Goal: Check status: Check status

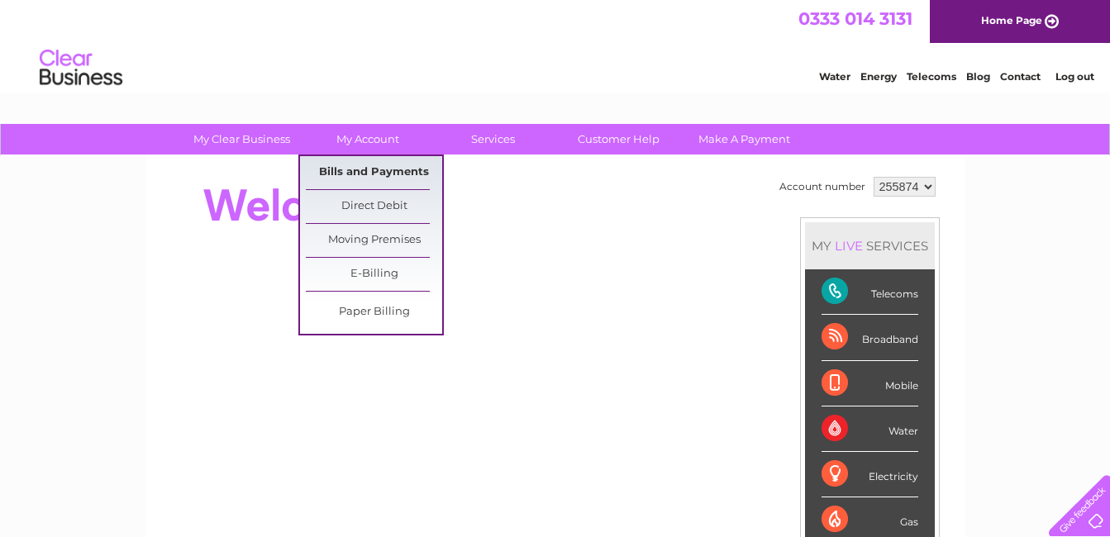
click at [369, 170] on link "Bills and Payments" at bounding box center [374, 172] width 136 height 33
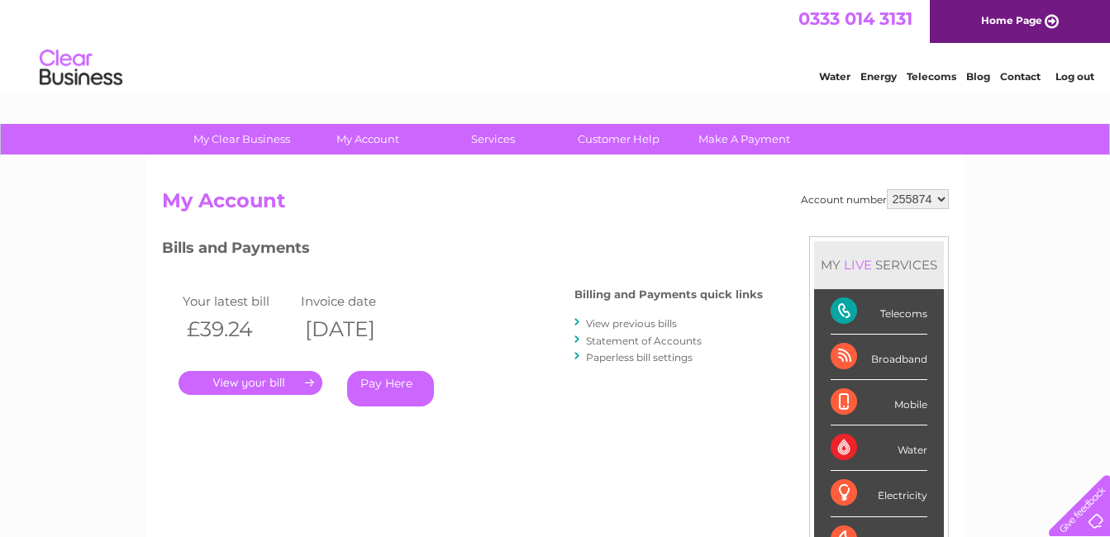
click at [314, 382] on link "." at bounding box center [251, 383] width 144 height 24
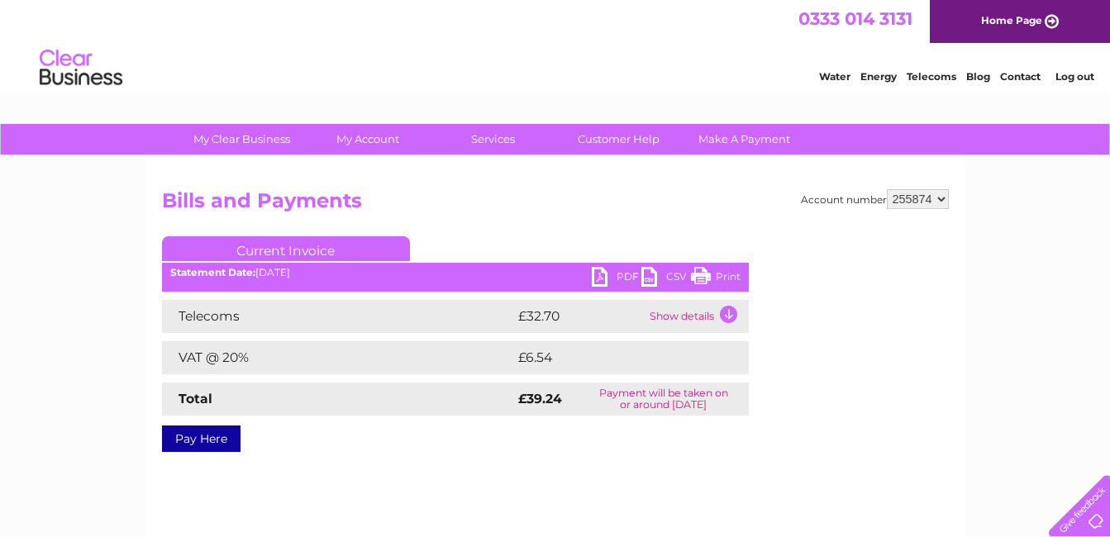
click at [729, 317] on td "Show details" at bounding box center [697, 316] width 103 height 33
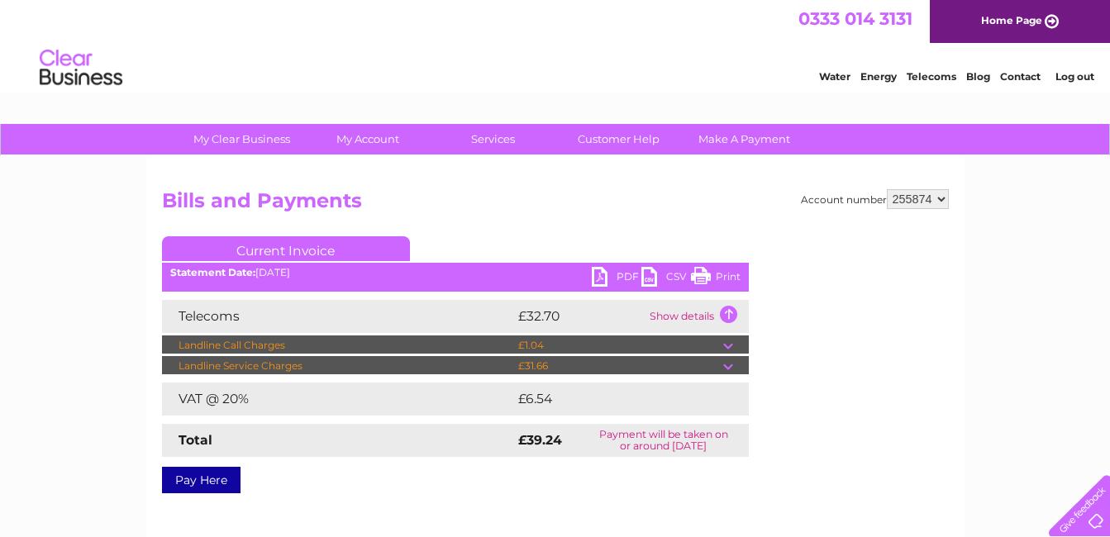
click at [729, 317] on td "Show details" at bounding box center [697, 316] width 103 height 33
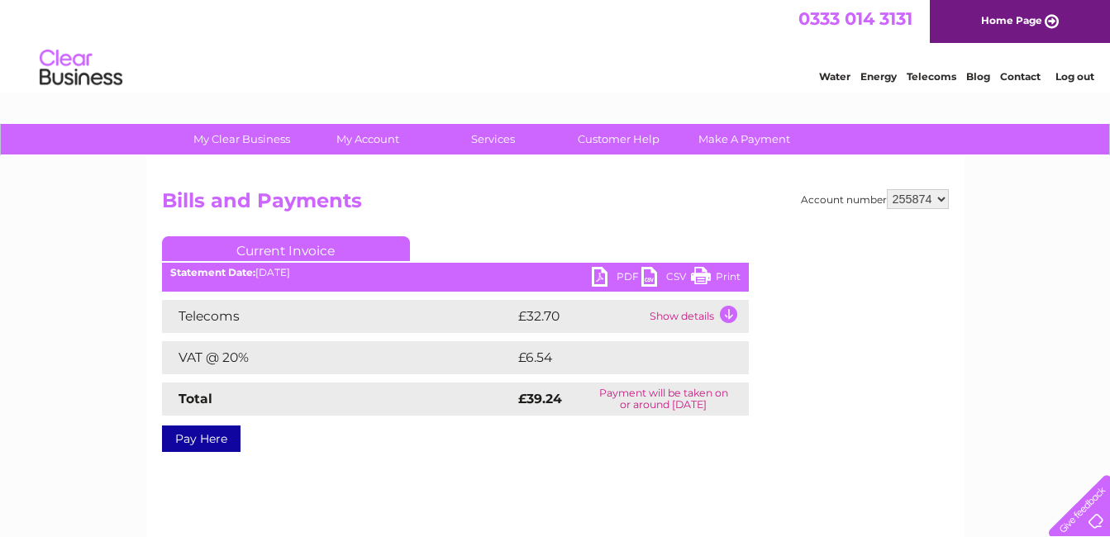
click at [729, 317] on td "Show details" at bounding box center [697, 316] width 103 height 33
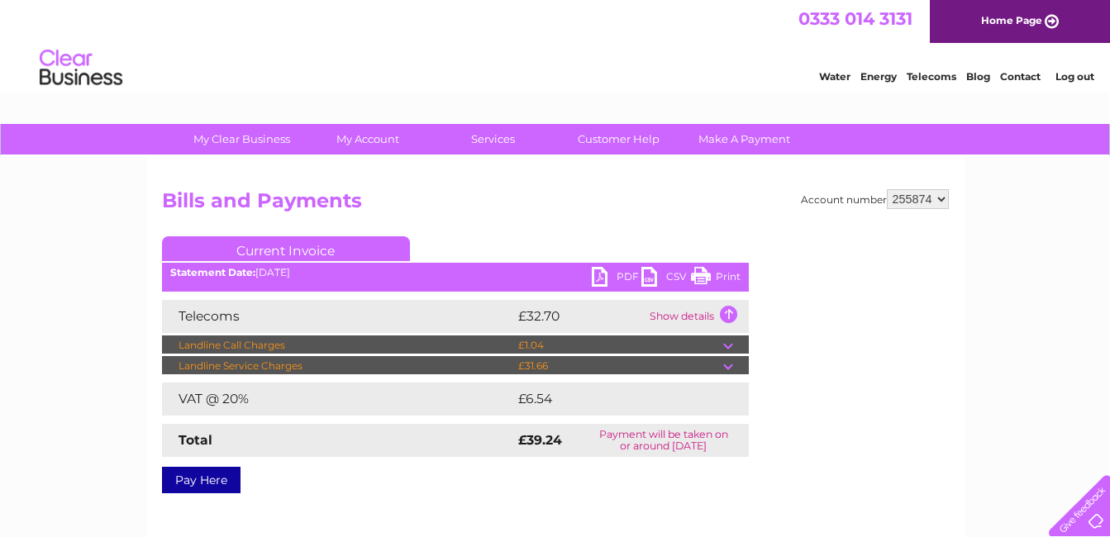
click at [728, 346] on td at bounding box center [736, 346] width 26 height 20
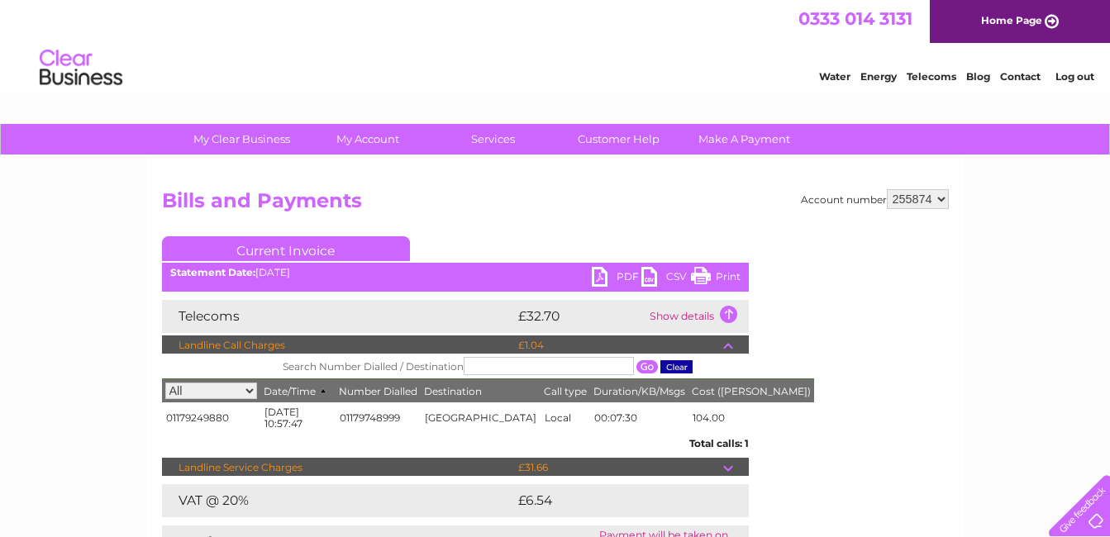
click at [727, 314] on td "Show details" at bounding box center [697, 316] width 103 height 33
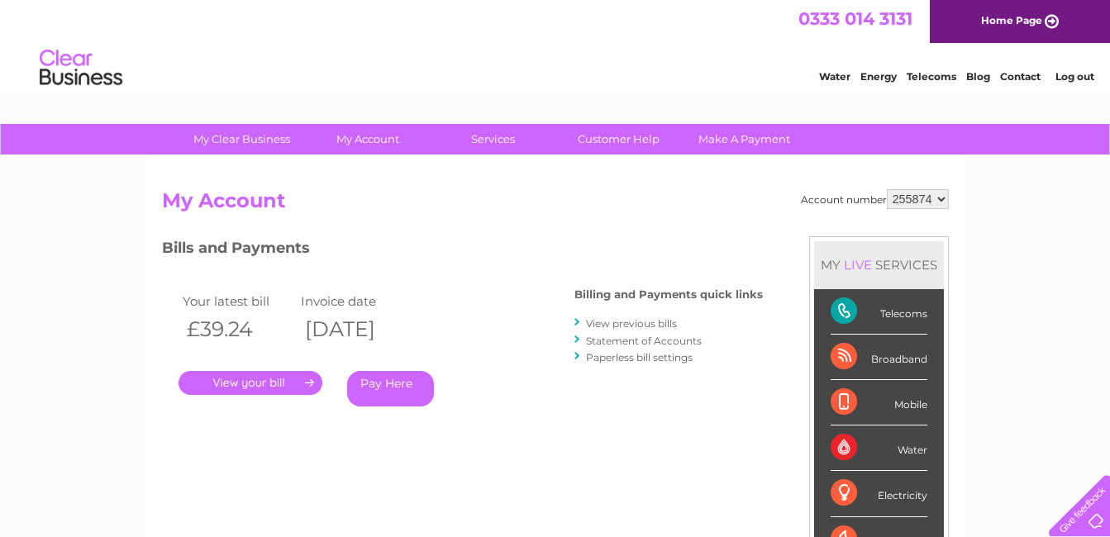
click at [1083, 74] on link "Log out" at bounding box center [1075, 76] width 39 height 12
